Goal: Task Accomplishment & Management: Manage account settings

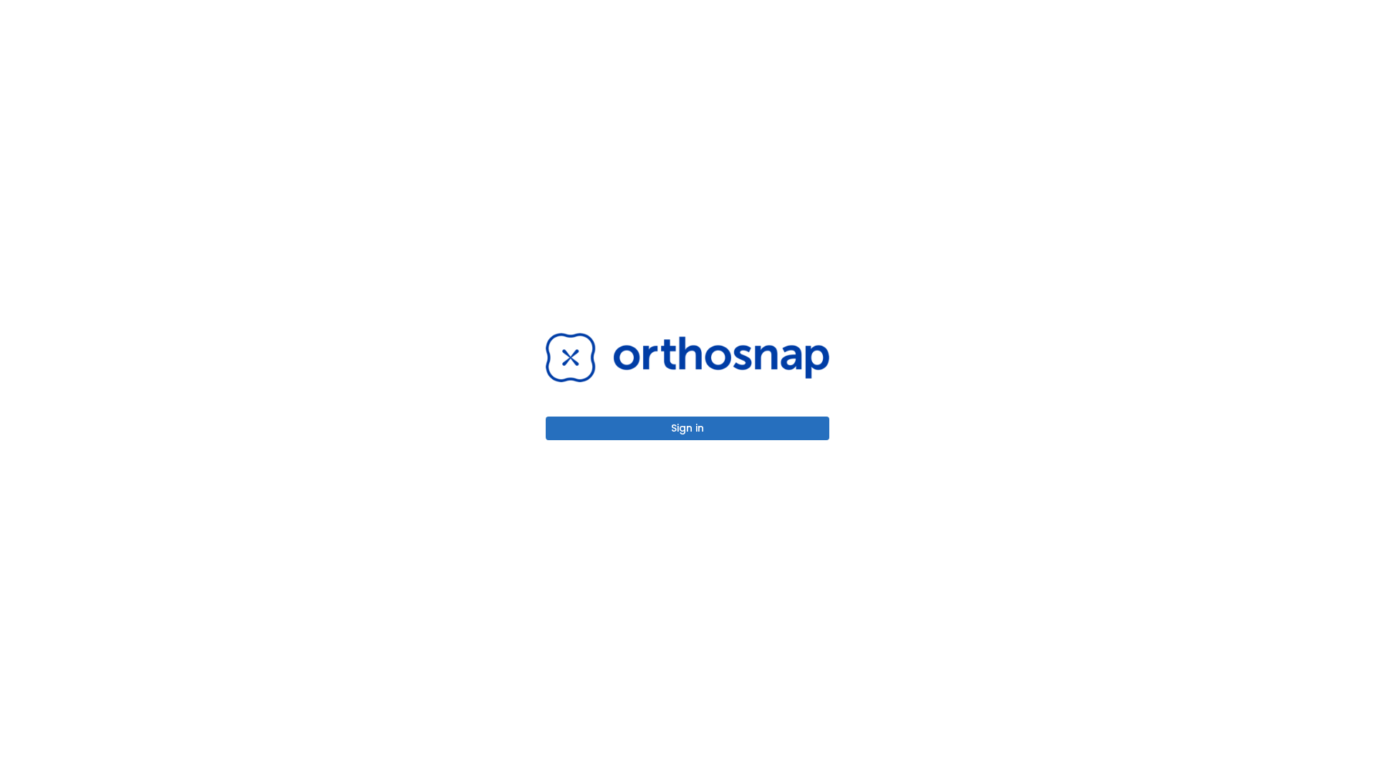
click at [688, 428] on button "Sign in" at bounding box center [688, 429] width 284 height 24
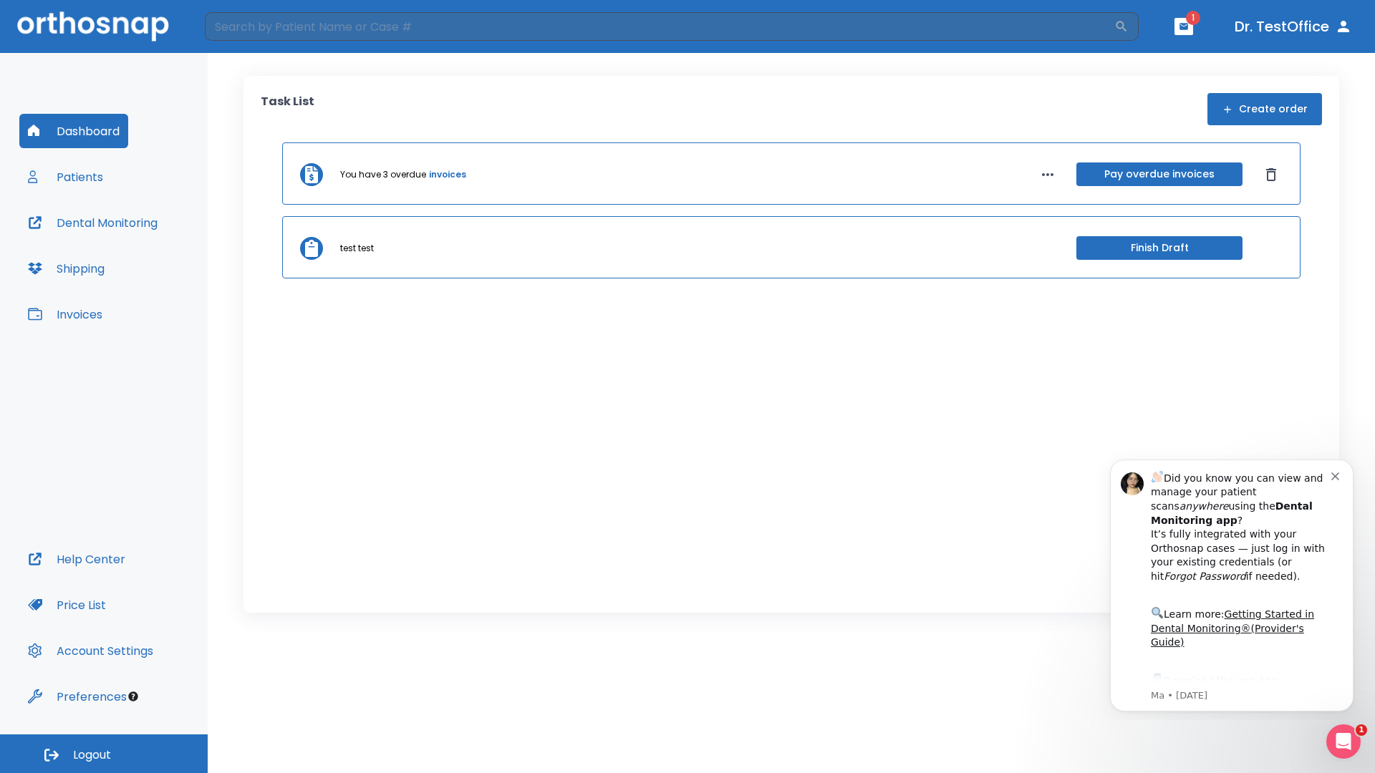
click at [104, 754] on span "Logout" at bounding box center [92, 756] width 38 height 16
